Goal: Task Accomplishment & Management: Use online tool/utility

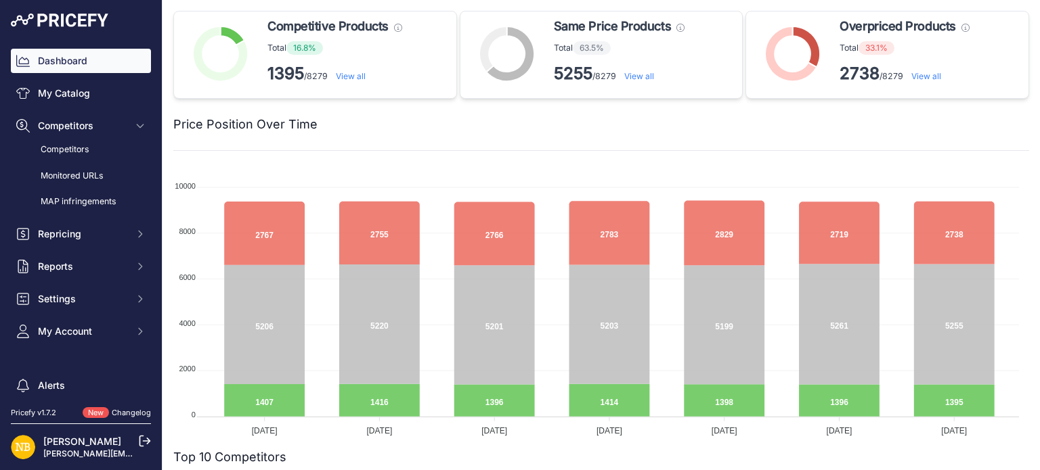
click at [94, 175] on link "Monitored URLs" at bounding box center [81, 176] width 140 height 24
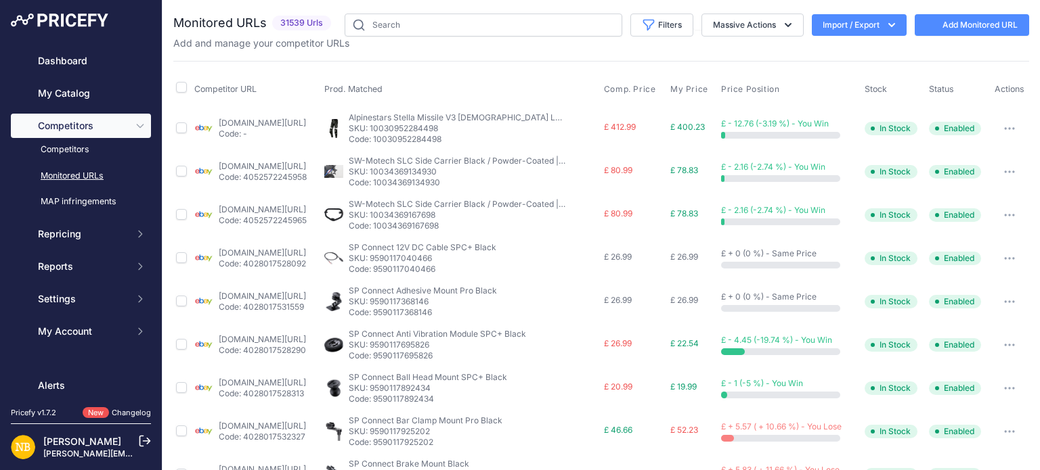
click at [888, 25] on icon "button" at bounding box center [891, 25] width 7 height 4
click at [852, 72] on div "Export" at bounding box center [858, 78] width 108 height 24
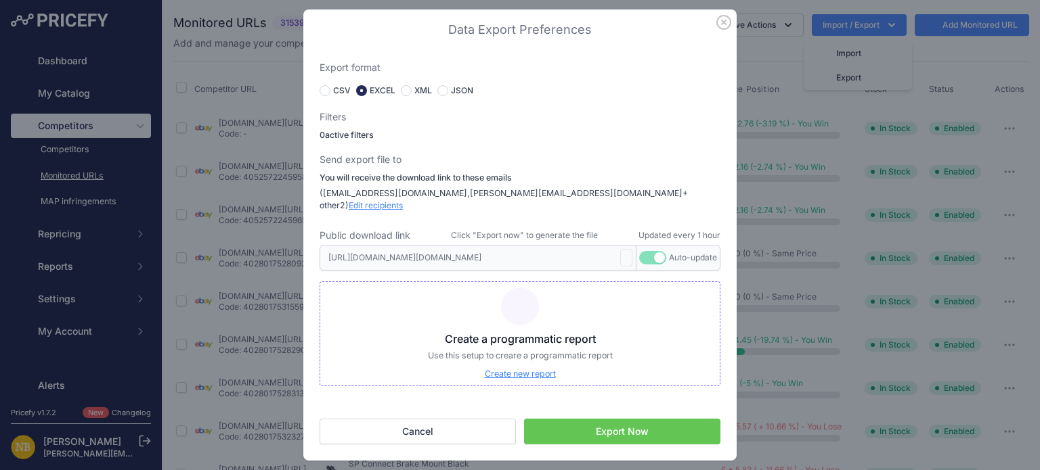
click at [613, 424] on button "Export Now" at bounding box center [622, 432] width 196 height 26
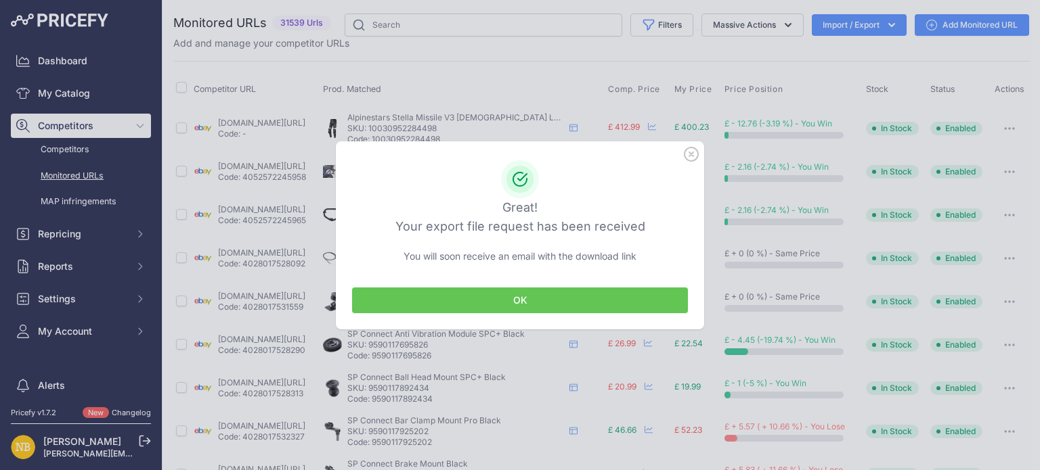
click at [581, 293] on button "OK" at bounding box center [520, 301] width 336 height 26
